Goal: Transaction & Acquisition: Purchase product/service

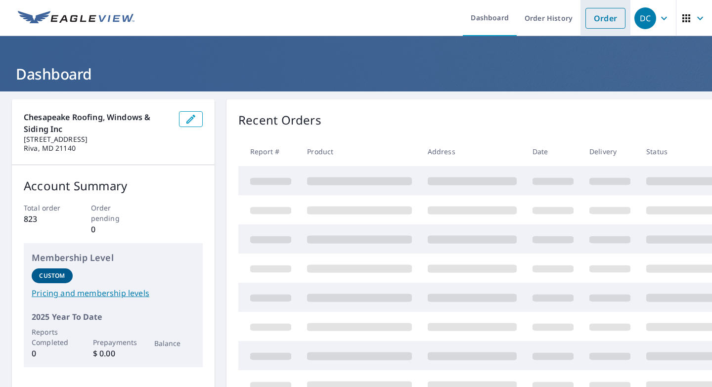
click at [606, 19] on link "Order" at bounding box center [605, 18] width 40 height 21
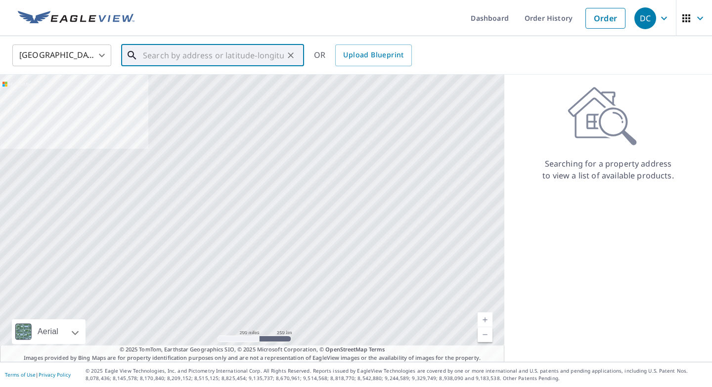
click at [206, 56] on input "text" at bounding box center [213, 56] width 141 height 28
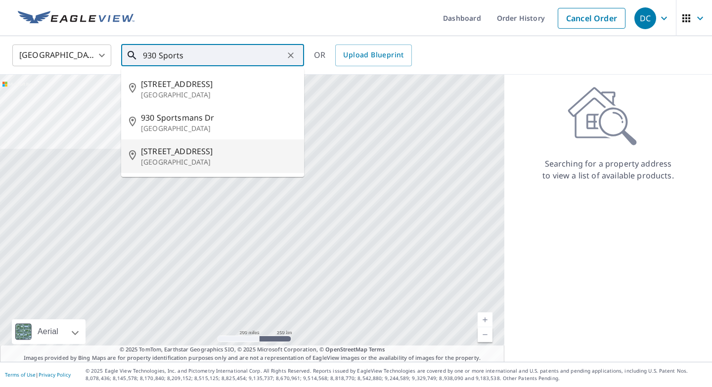
click at [187, 160] on p "[GEOGRAPHIC_DATA]" at bounding box center [218, 162] width 155 height 10
type input "[STREET_ADDRESS]"
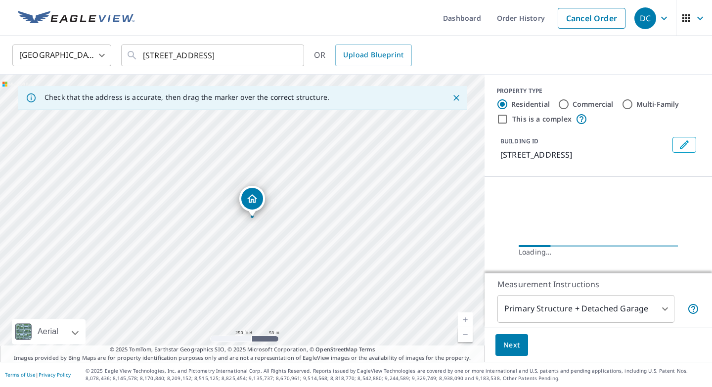
click at [467, 317] on link "Current Level 17, Zoom In" at bounding box center [465, 319] width 15 height 15
click at [467, 317] on link "Current Level 18, Zoom In" at bounding box center [465, 319] width 15 height 15
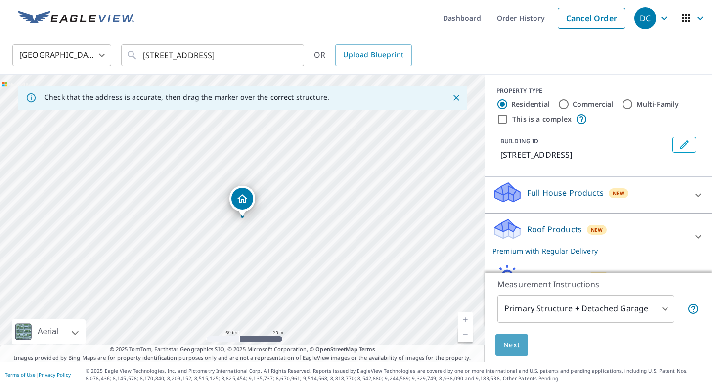
click at [511, 342] on span "Next" at bounding box center [511, 345] width 17 height 12
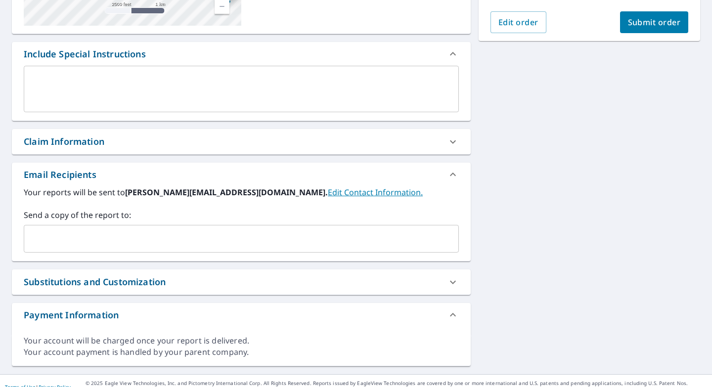
scroll to position [242, 0]
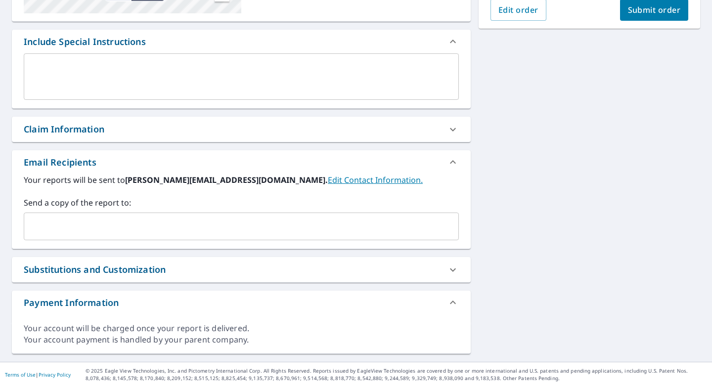
click at [134, 130] on div "Claim Information" at bounding box center [232, 129] width 417 height 13
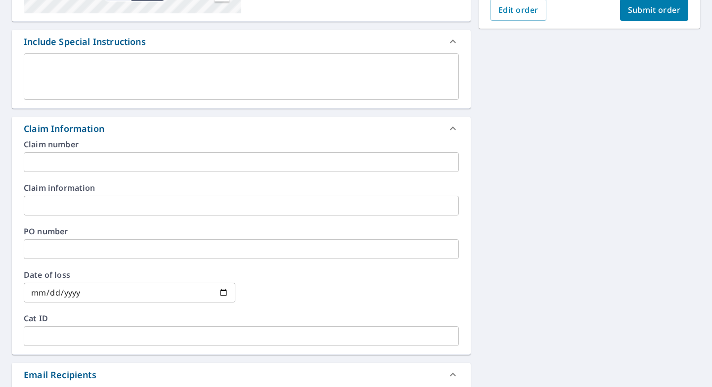
click at [99, 256] on input "text" at bounding box center [241, 249] width 435 height 20
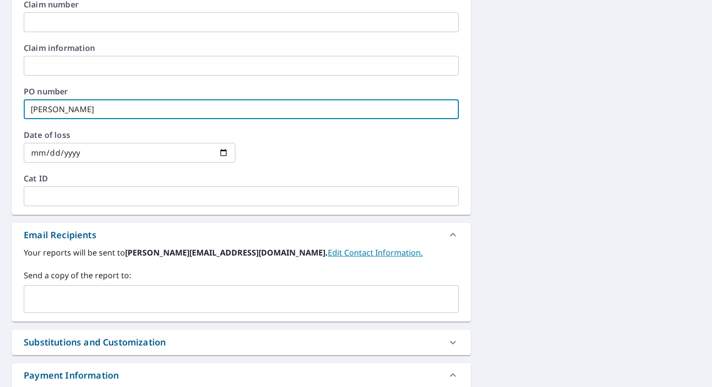
scroll to position [382, 0]
type input "[PERSON_NAME]"
click at [75, 303] on input "text" at bounding box center [233, 298] width 411 height 19
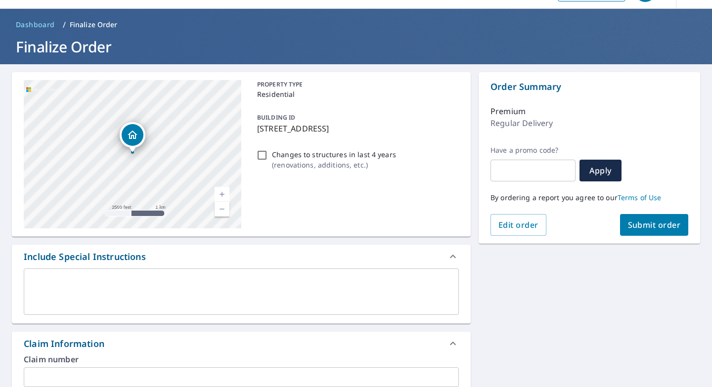
scroll to position [0, 0]
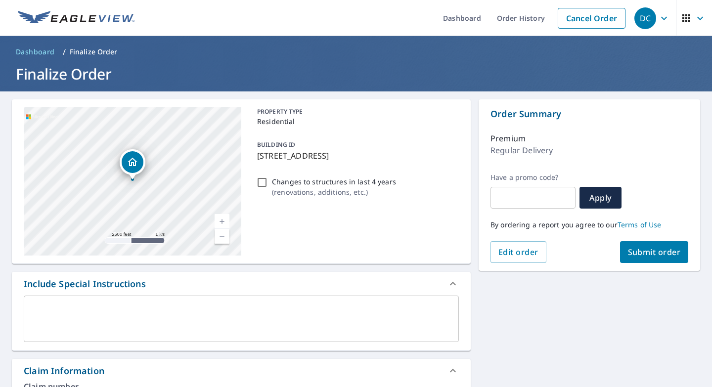
type input "[PERSON_NAME][EMAIL_ADDRESS][DOMAIN_NAME]"
click at [647, 249] on span "Submit order" at bounding box center [654, 252] width 53 height 11
